Goal: Transaction & Acquisition: Download file/media

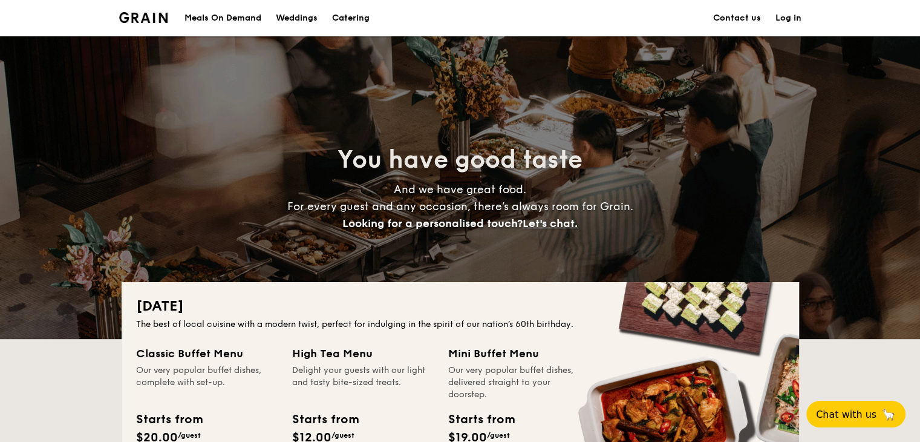
click at [155, 15] on img at bounding box center [143, 17] width 49 height 11
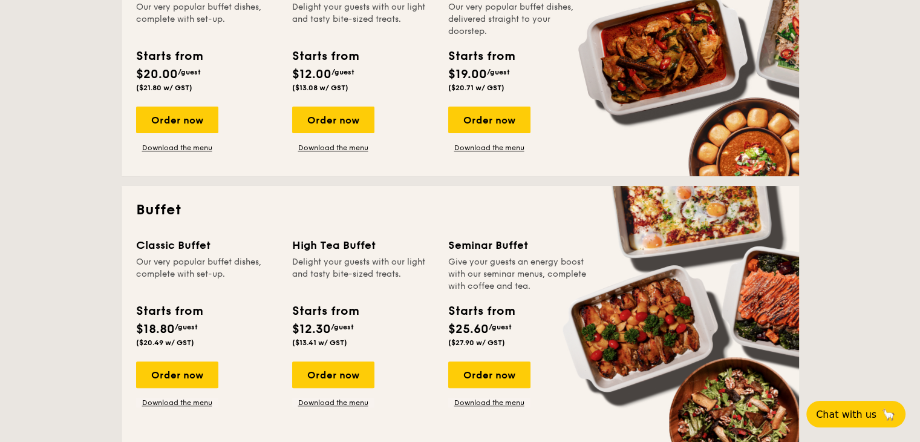
scroll to position [182, 0]
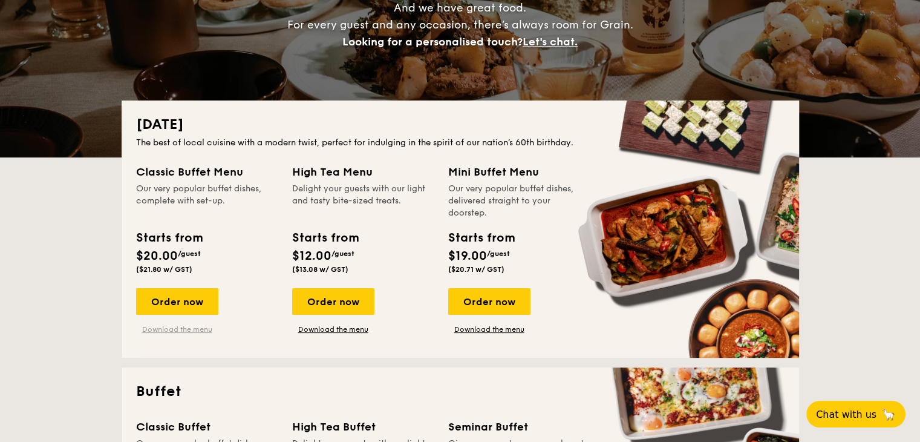
click at [170, 329] on link "Download the menu" at bounding box center [177, 329] width 82 height 10
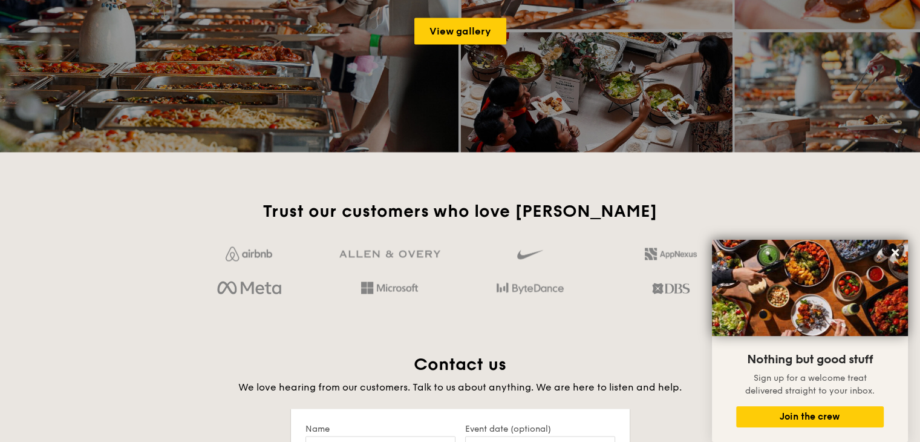
scroll to position [2239, 0]
